Goal: Transaction & Acquisition: Purchase product/service

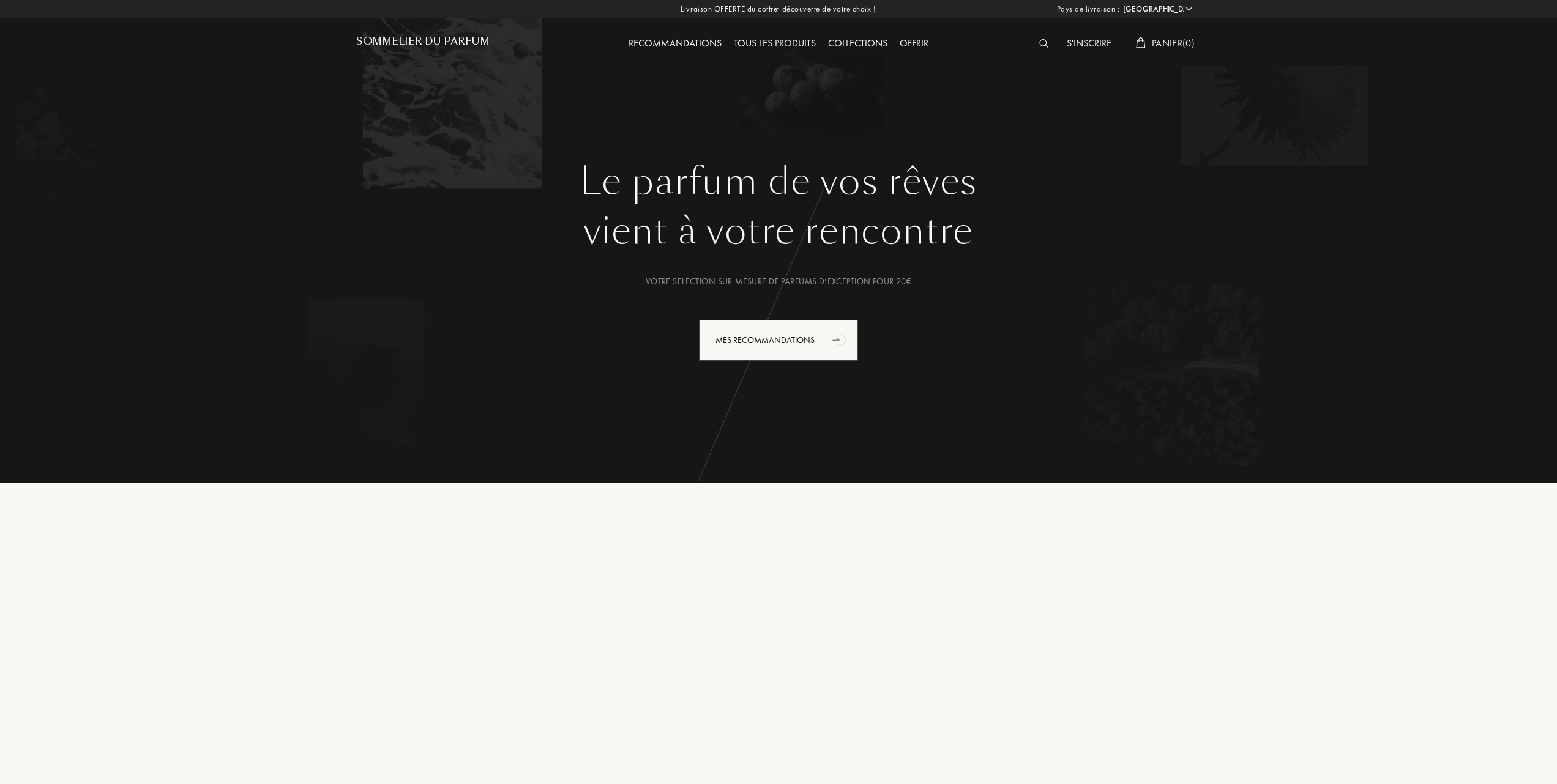
select select "FR"
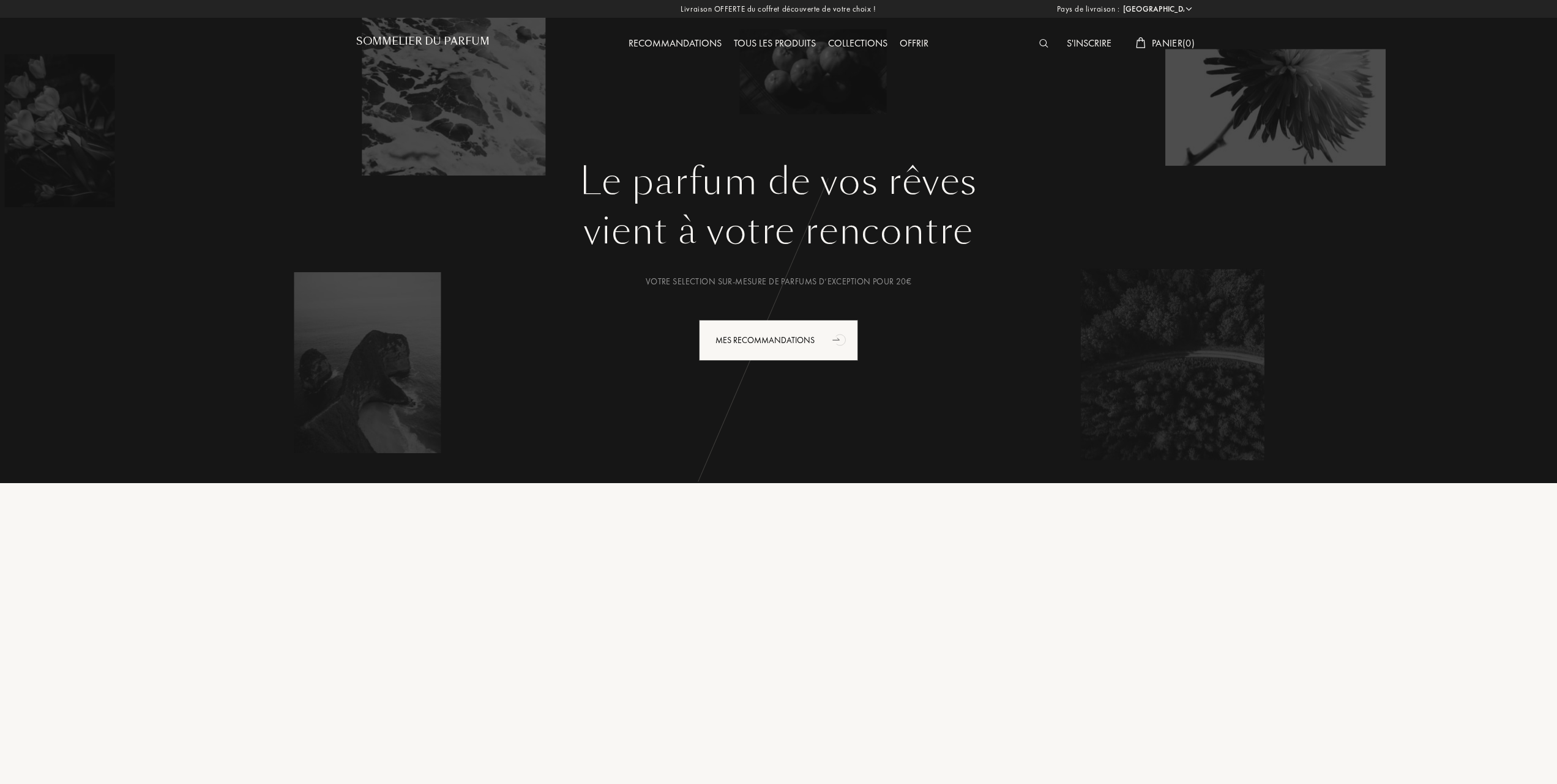
click at [796, 39] on div "Tous les produits" at bounding box center [775, 43] width 94 height 16
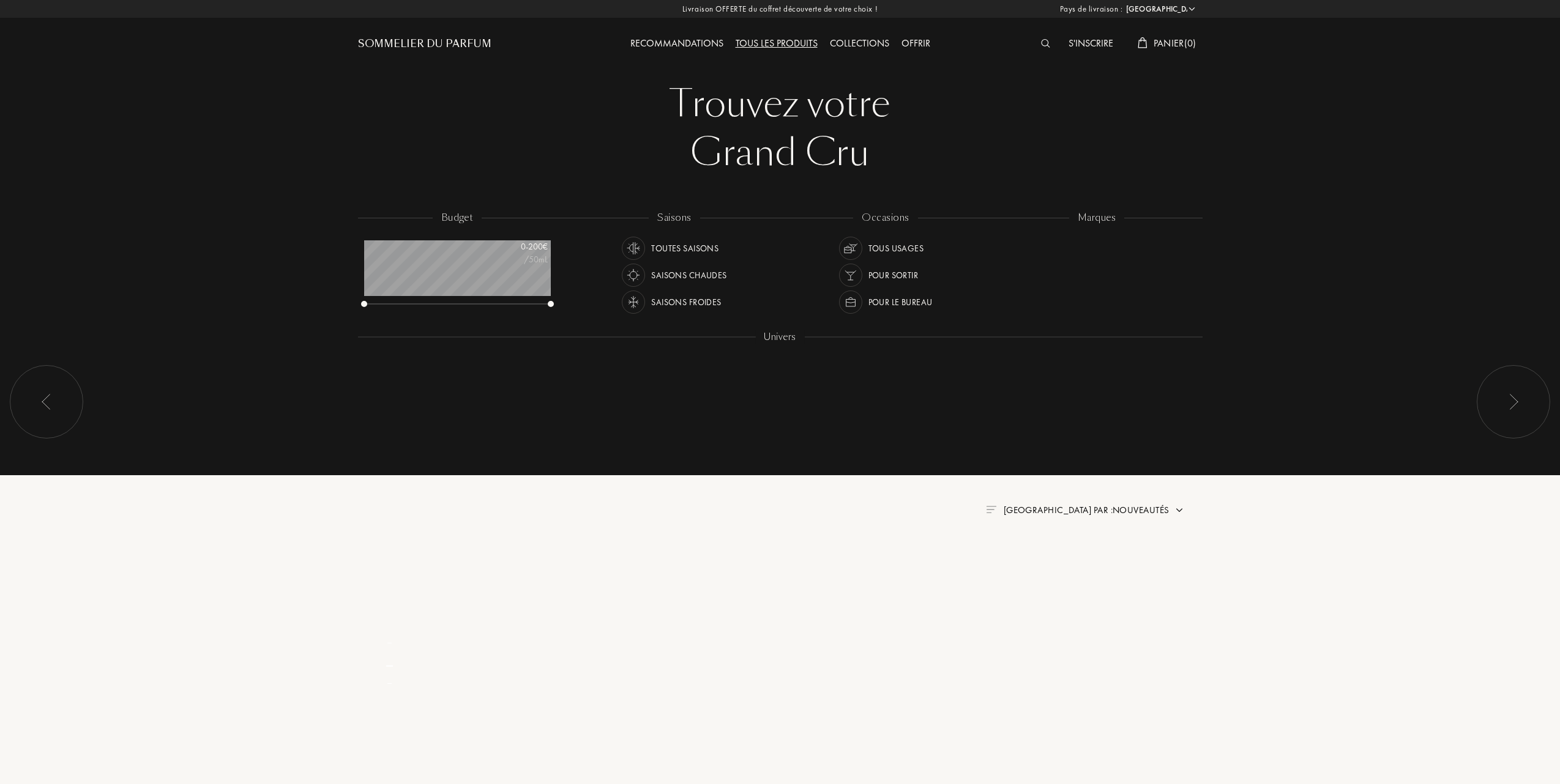
select select "FR"
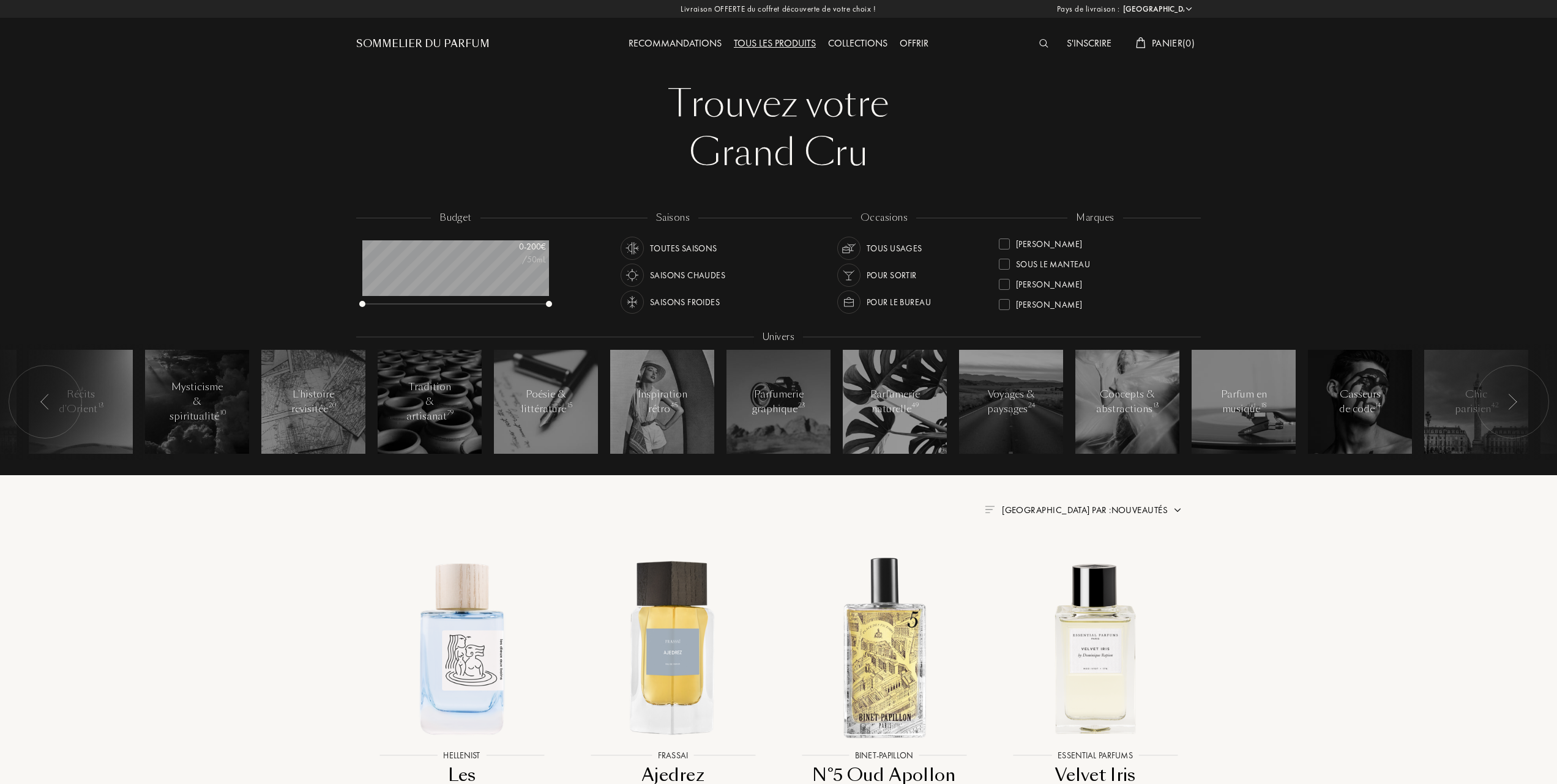
scroll to position [362, 0]
click at [1002, 262] on div at bounding box center [1004, 265] width 11 height 11
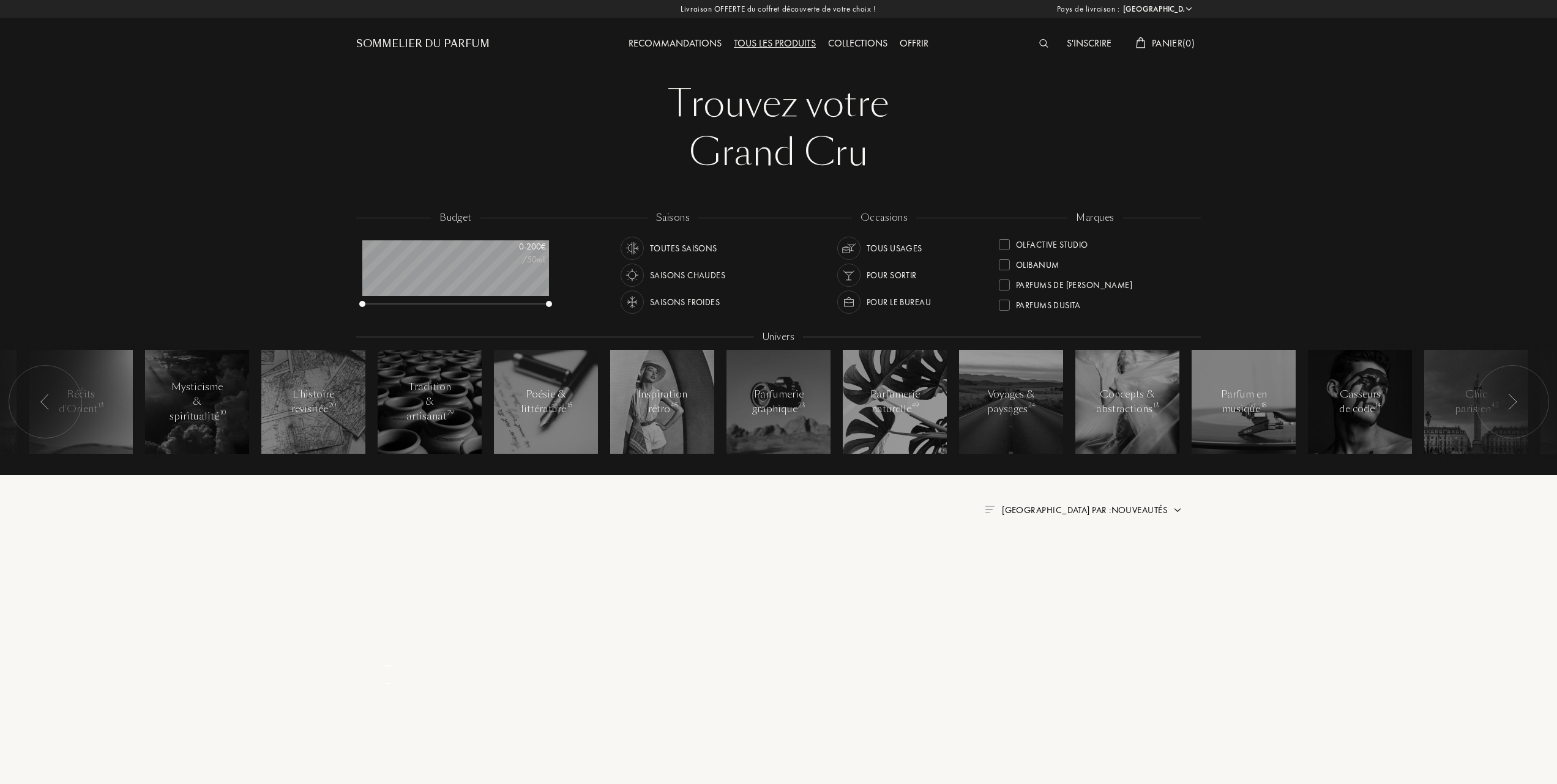
scroll to position [0, 0]
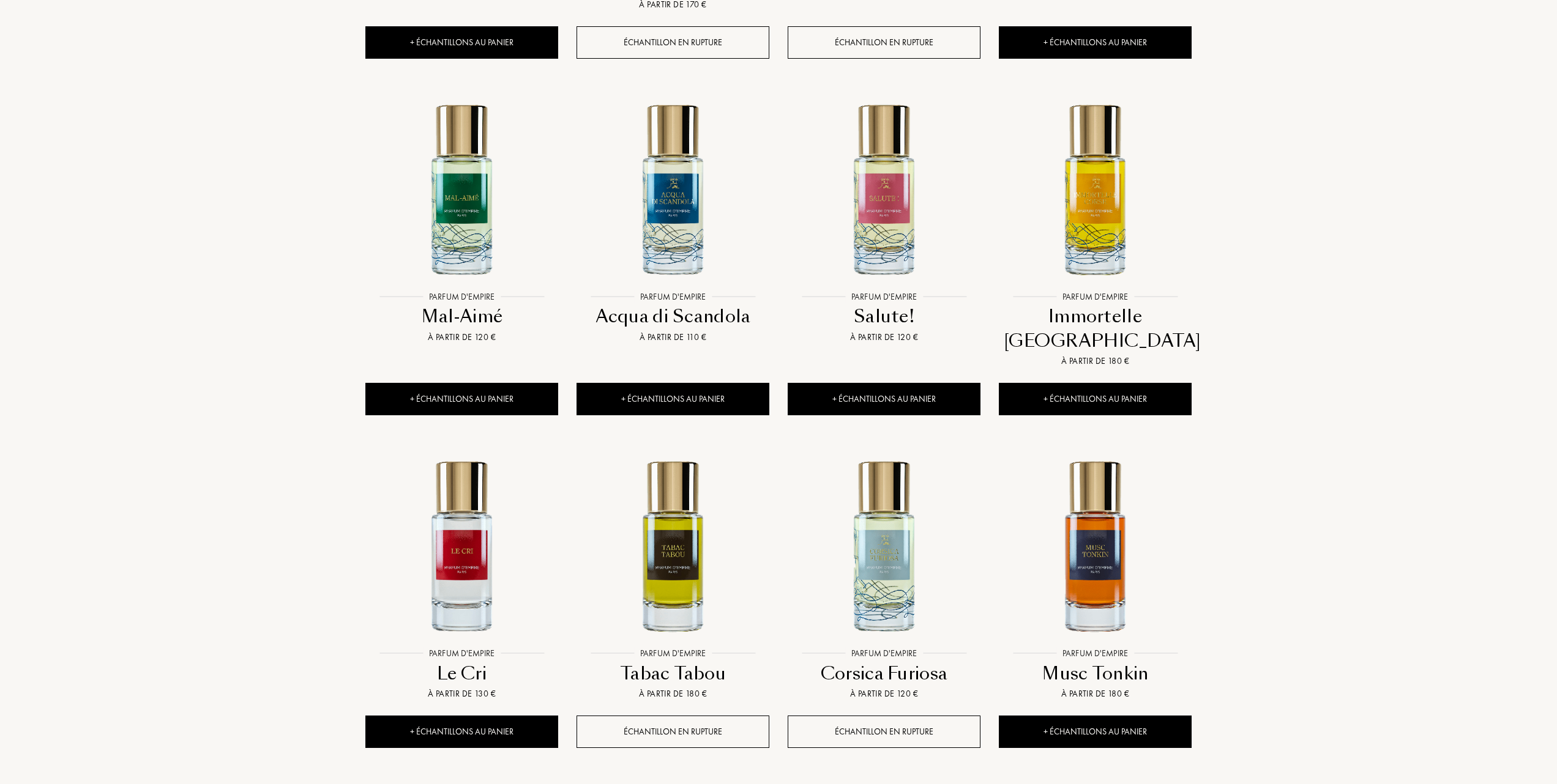
scroll to position [897, 0]
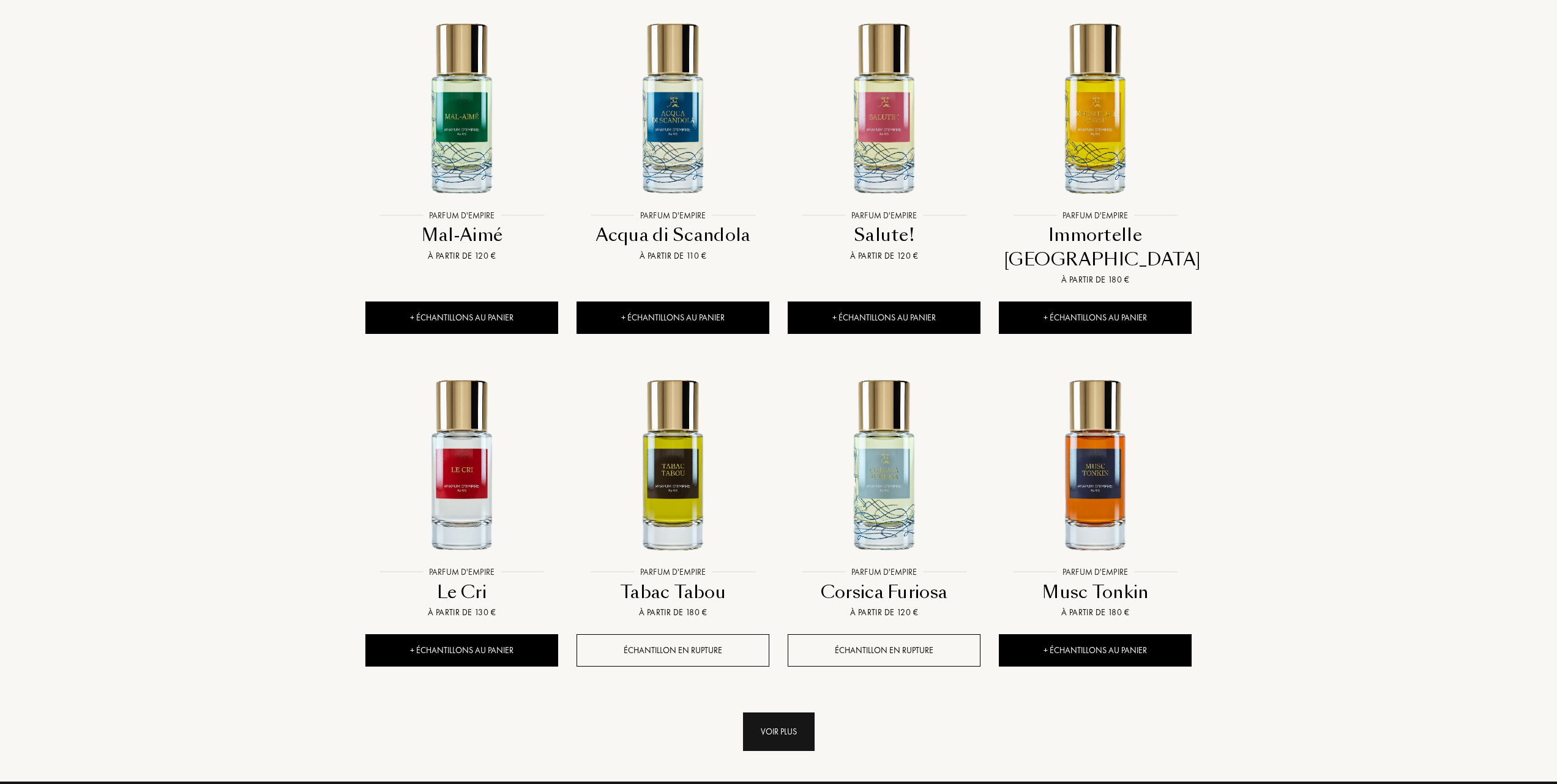
click at [767, 713] on div "Voir plus" at bounding box center [779, 732] width 72 height 39
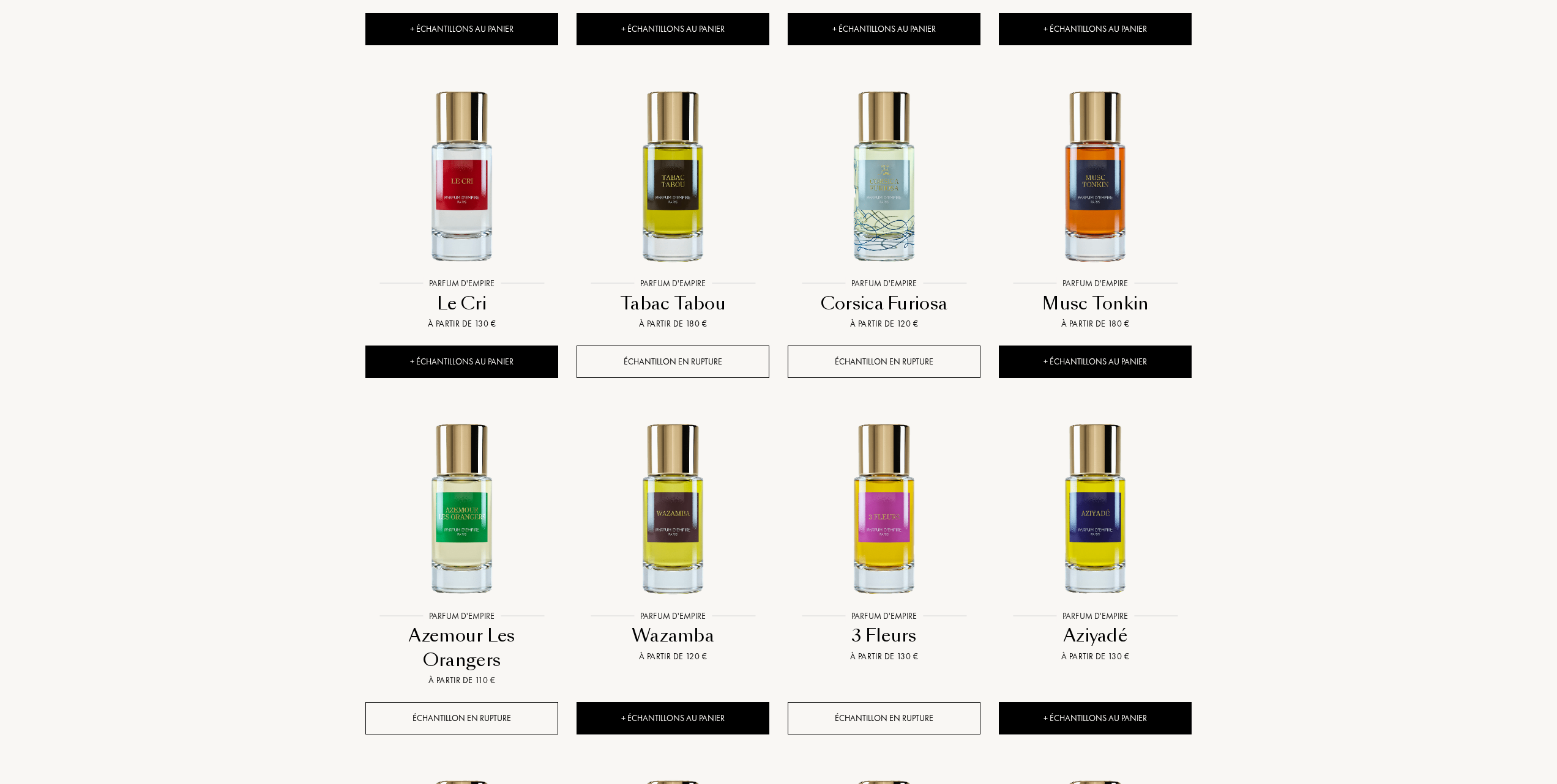
scroll to position [1141, 0]
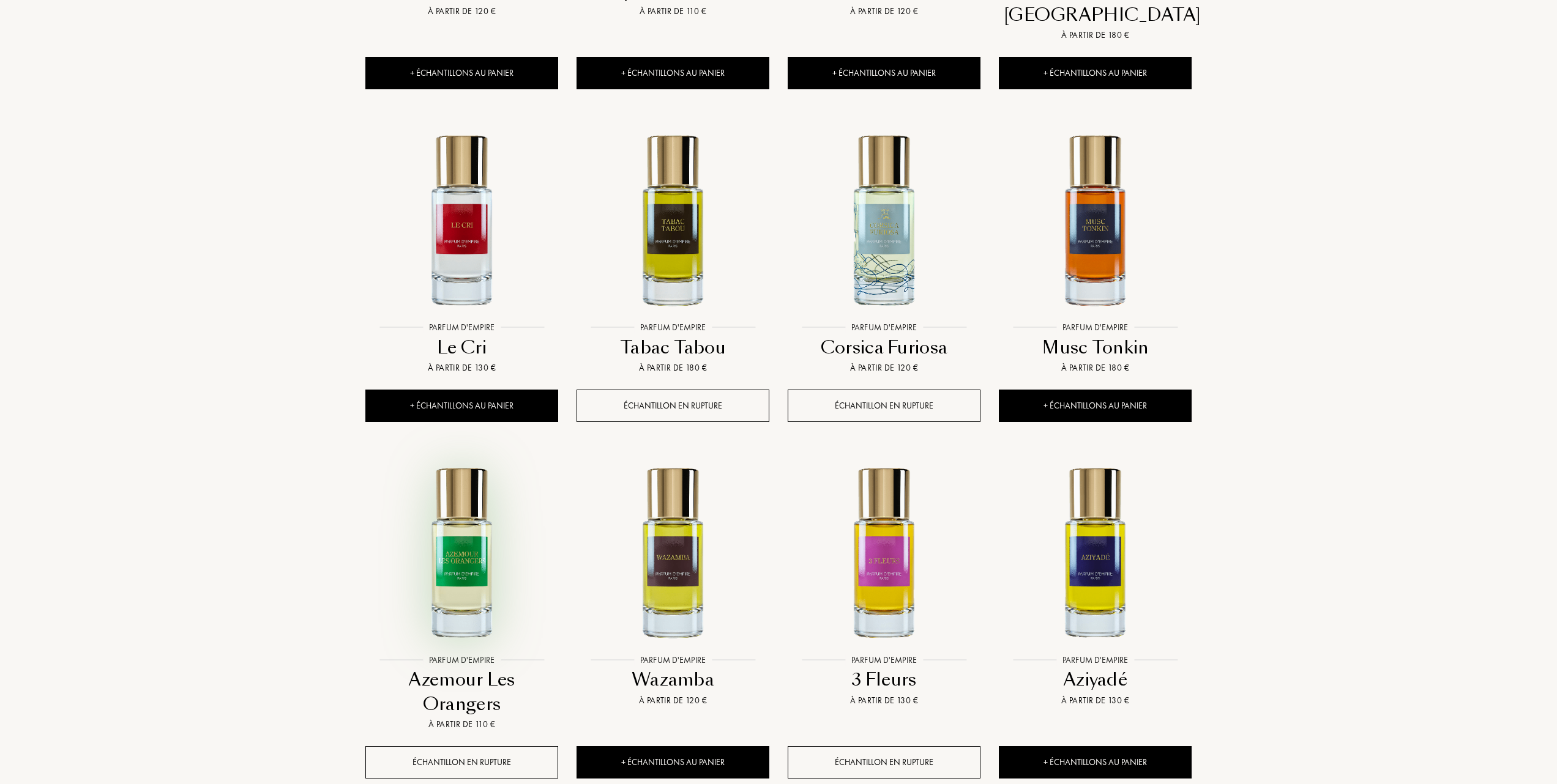
click at [463, 549] on img at bounding box center [461, 552] width 191 height 191
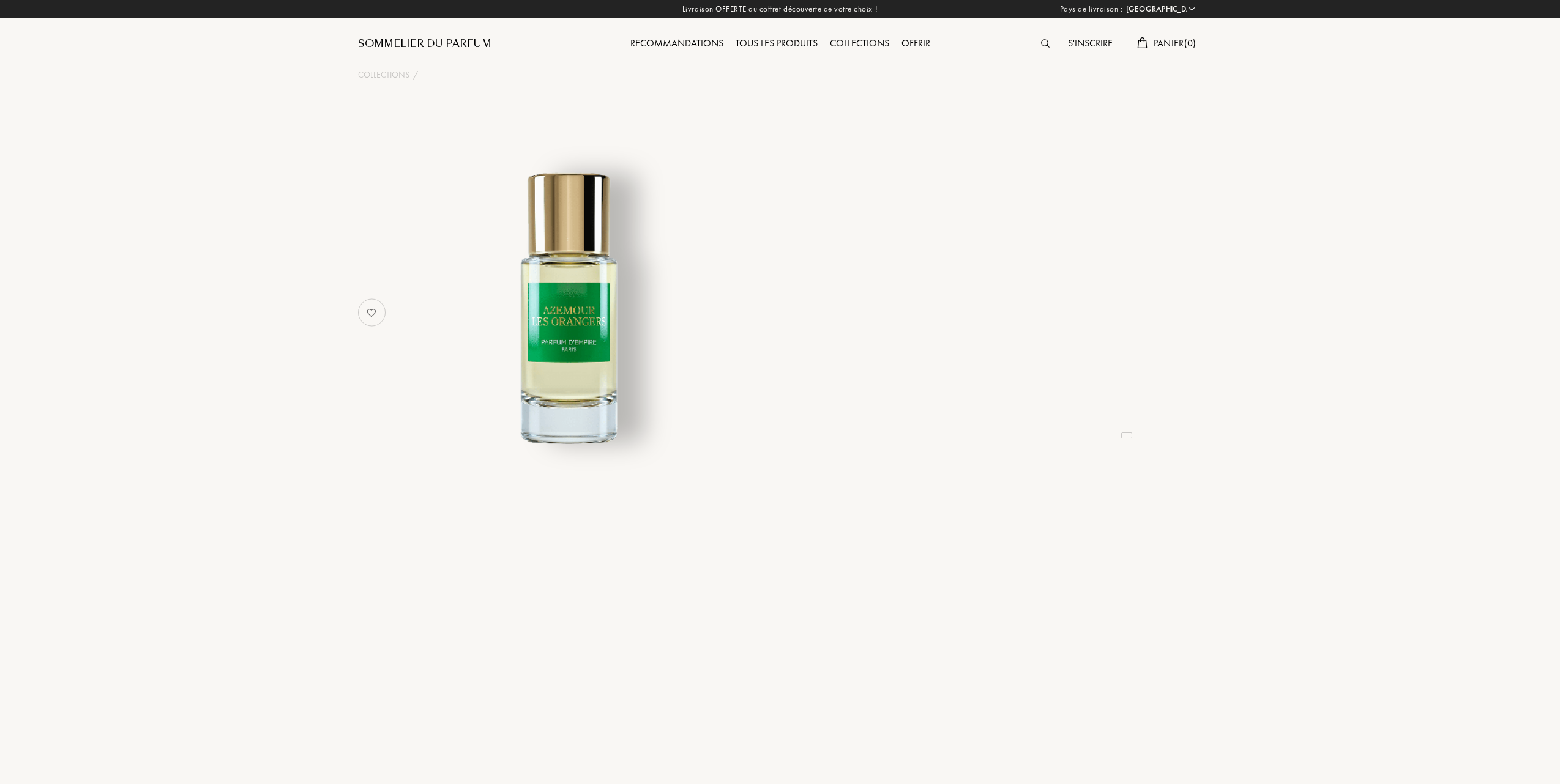
select select "FR"
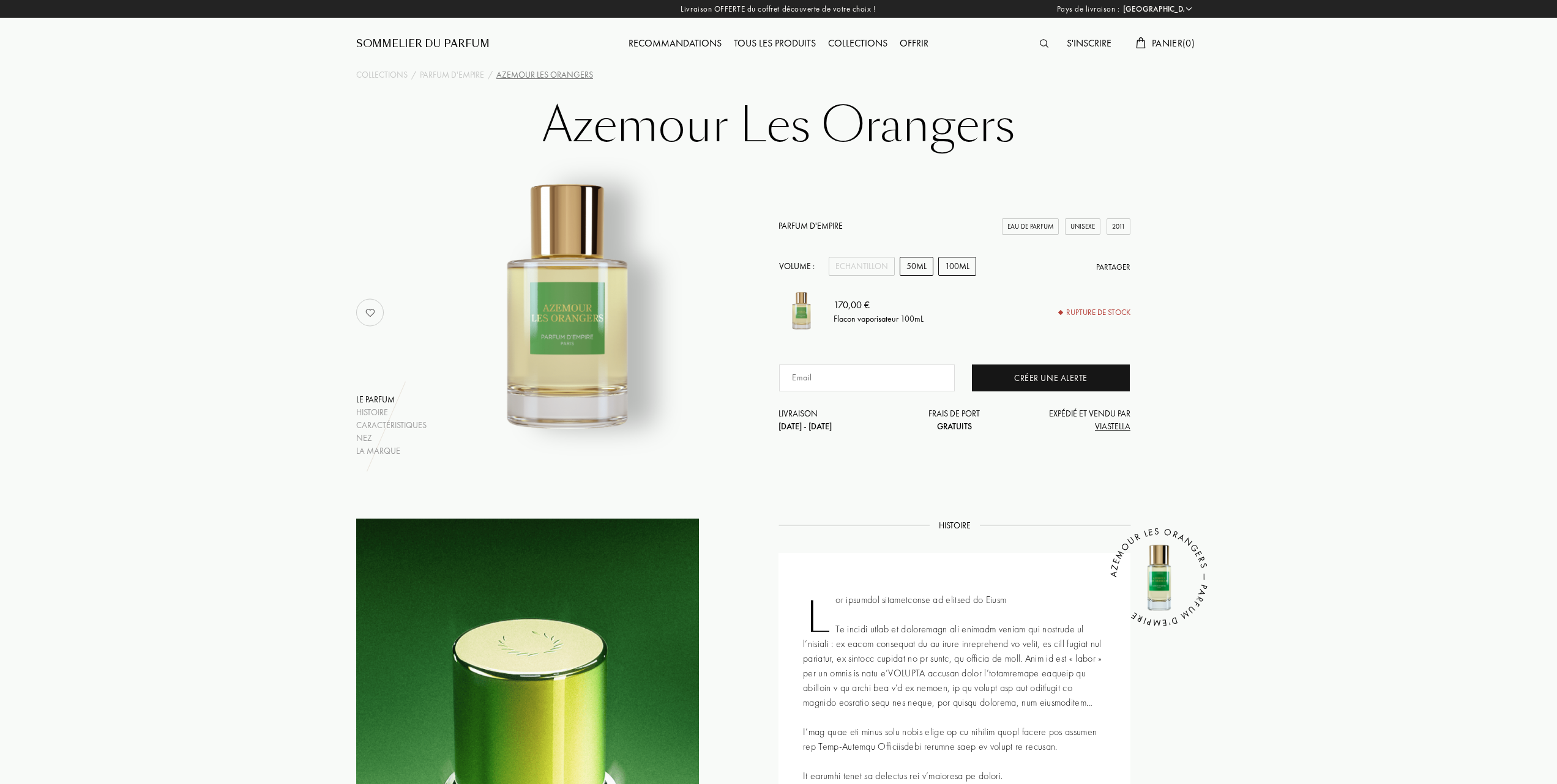
click at [923, 267] on div "50mL" at bounding box center [916, 266] width 34 height 19
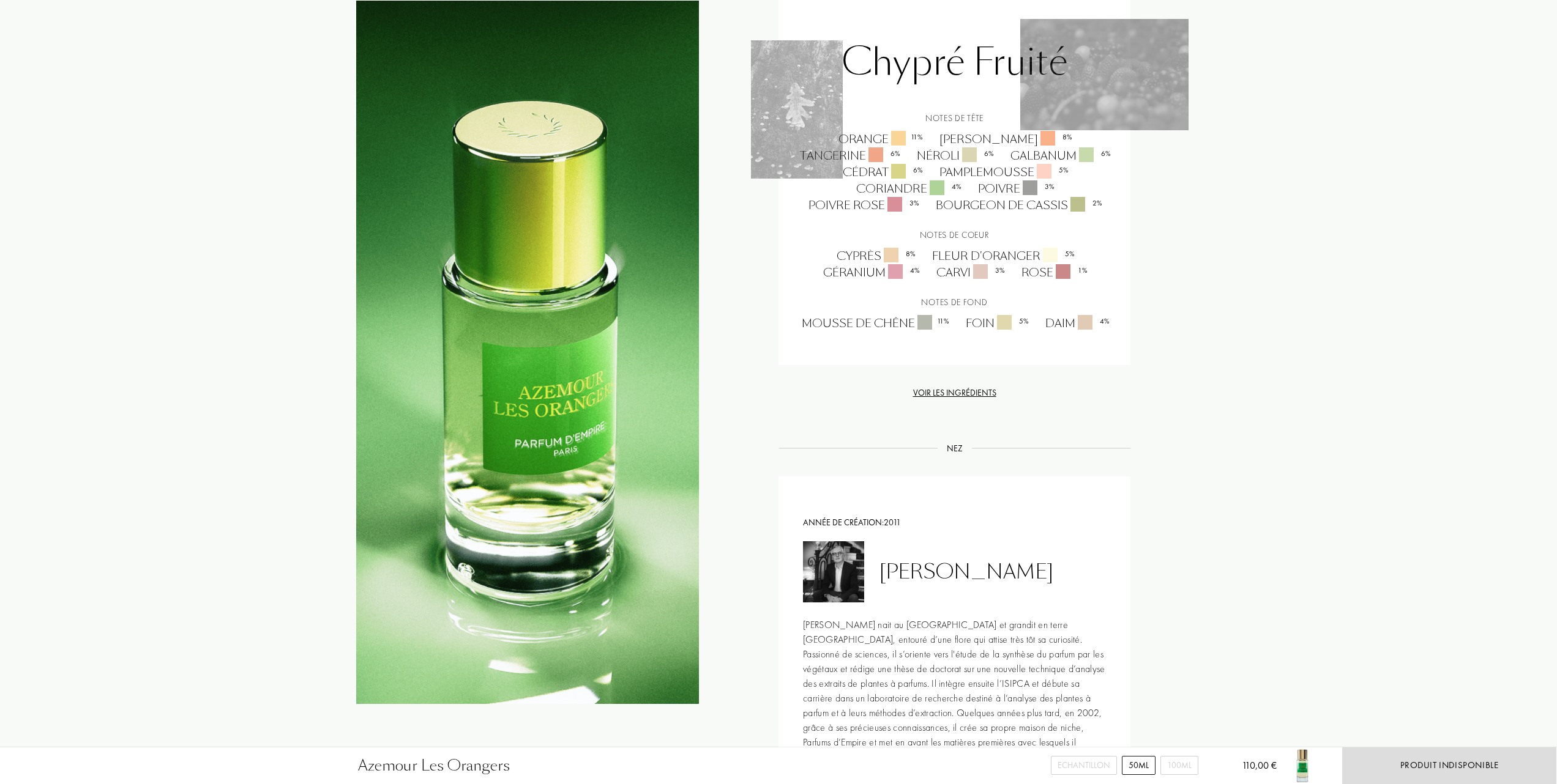
scroll to position [1061, 0]
